Goal: Navigation & Orientation: Find specific page/section

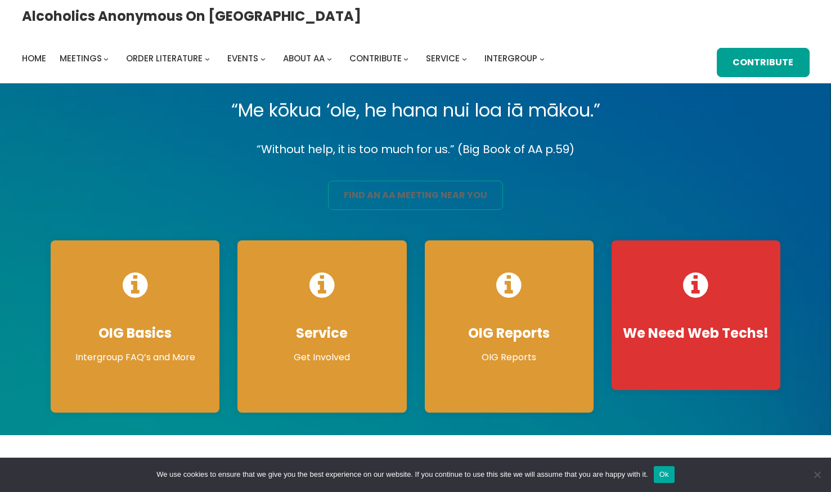
click at [431, 196] on link "find an aa meeting near you" at bounding box center [415, 195] width 175 height 29
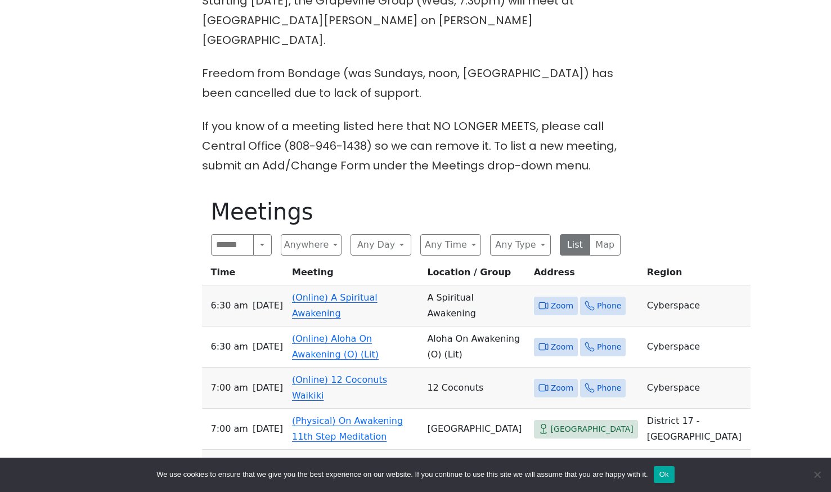
scroll to position [394, 0]
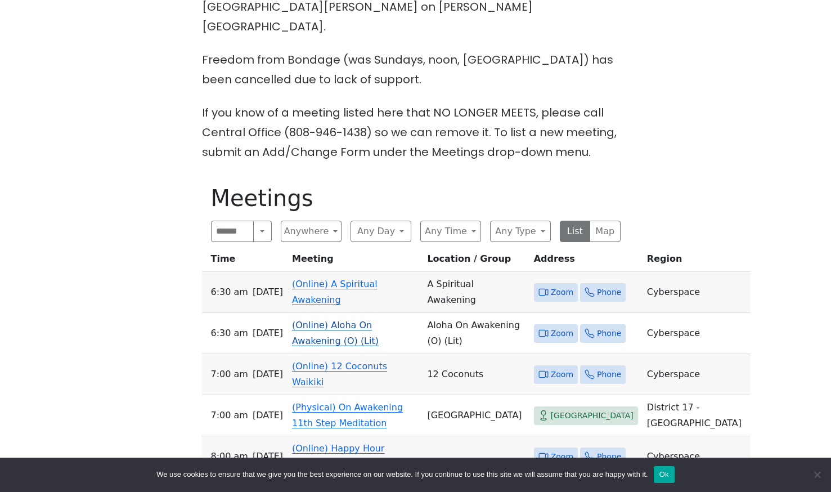
click at [325, 319] on link "(Online) Aloha On Awakening (O) (Lit)" at bounding box center [335, 332] width 87 height 26
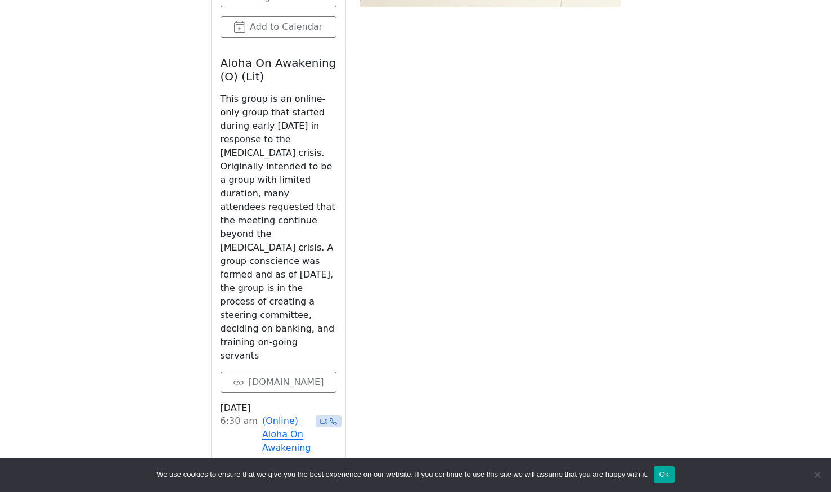
scroll to position [1225, 0]
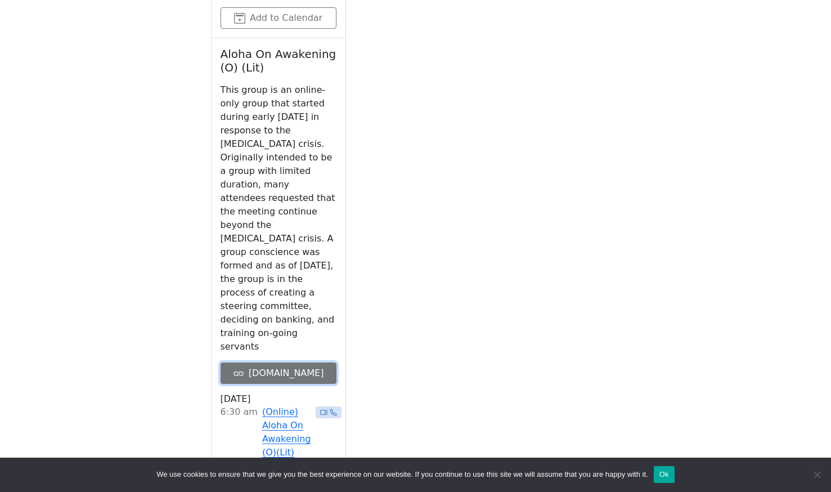
click at [273, 362] on link "[DOMAIN_NAME]" at bounding box center [278, 372] width 116 height 21
